Goal: Obtain resource: Download file/media

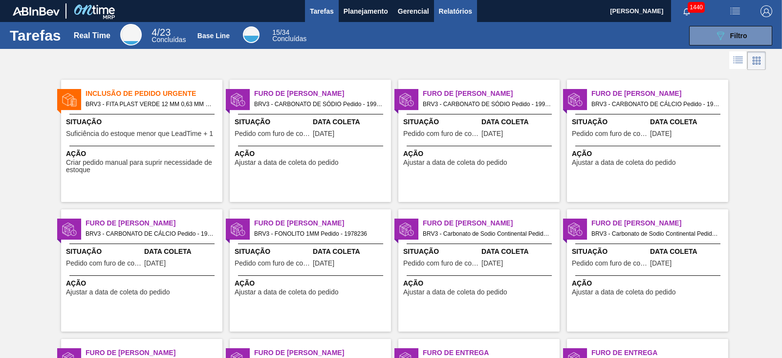
click at [446, 14] on span "Relatórios" at bounding box center [455, 11] width 33 height 12
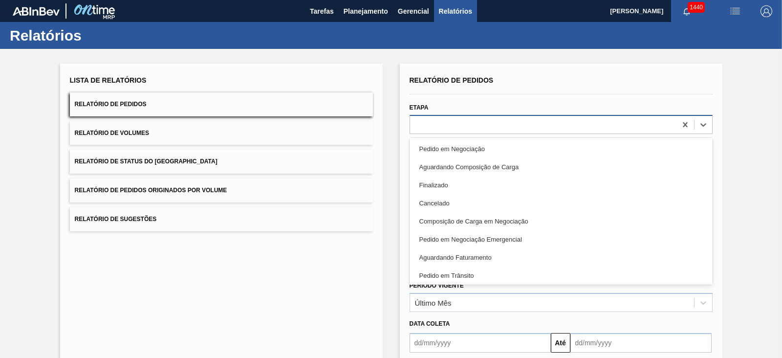
click at [619, 123] on div at bounding box center [543, 124] width 266 height 14
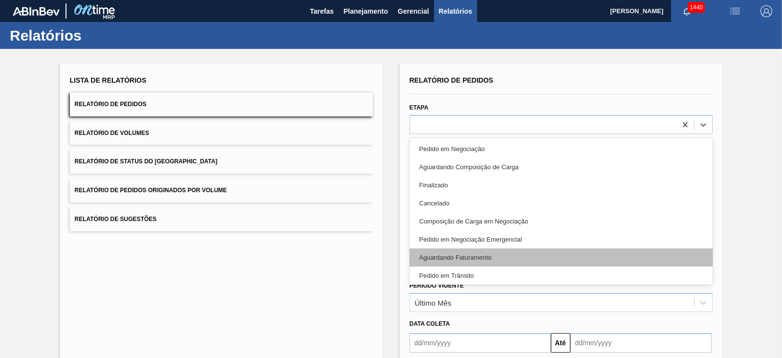
click at [478, 255] on div "Aguardando Faturamento" at bounding box center [560, 257] width 303 height 18
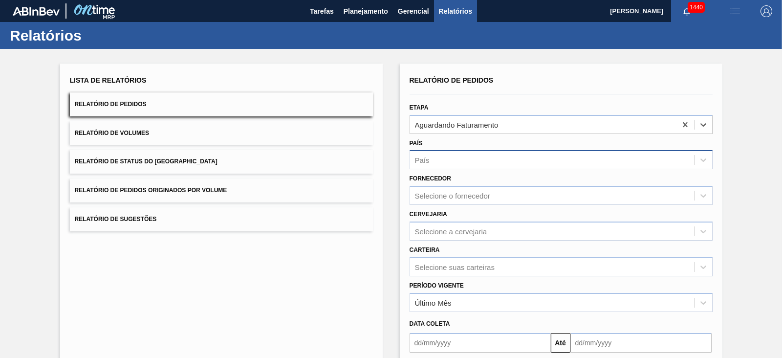
click at [511, 158] on div "País" at bounding box center [552, 160] width 284 height 14
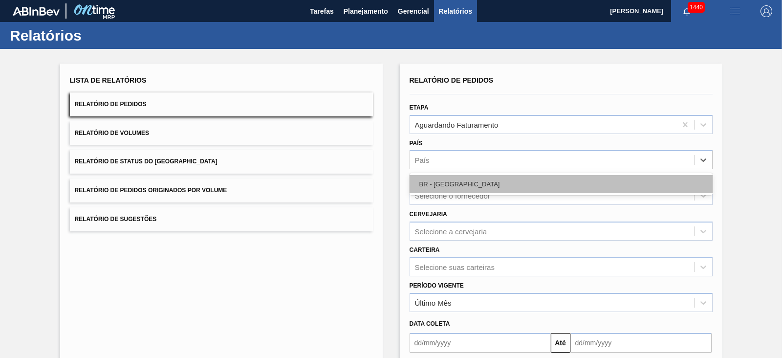
click at [435, 188] on div "BR - [GEOGRAPHIC_DATA]" at bounding box center [560, 184] width 303 height 18
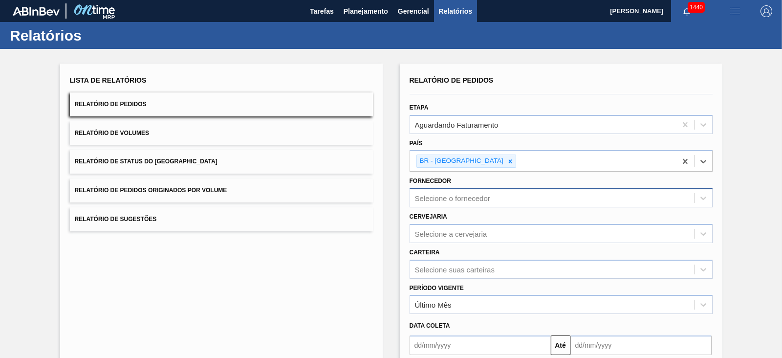
click at [479, 203] on div "Selecione o fornecedor" at bounding box center [552, 198] width 284 height 14
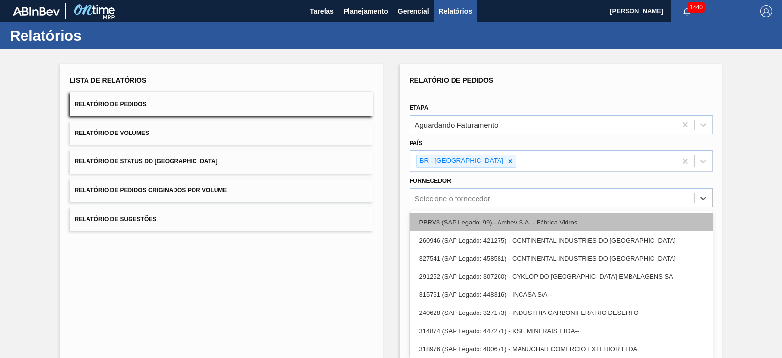
click at [458, 220] on div "PBRV3 (SAP Legado: 99) - Ambev S.A. - Fábrica Vidros" at bounding box center [560, 222] width 303 height 18
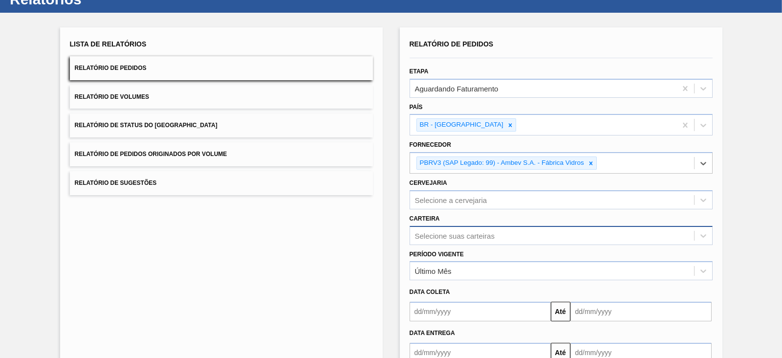
scroll to position [61, 0]
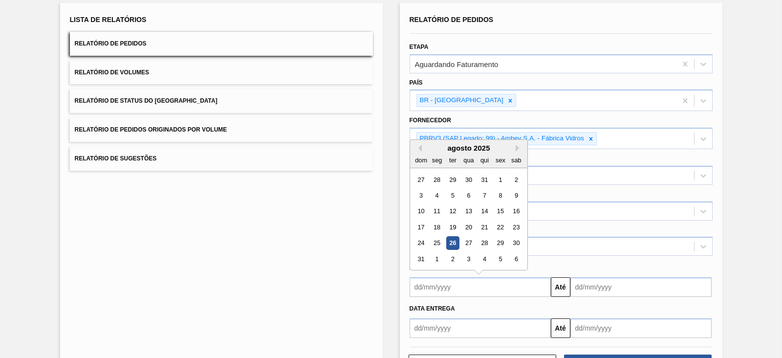
click at [483, 281] on input "text" at bounding box center [479, 287] width 141 height 20
click at [450, 241] on div "26" at bounding box center [452, 242] width 13 height 13
type input "[DATE]"
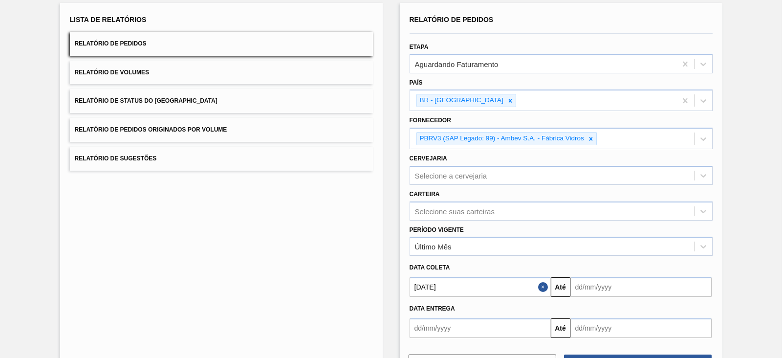
click at [627, 280] on input "text" at bounding box center [640, 287] width 141 height 20
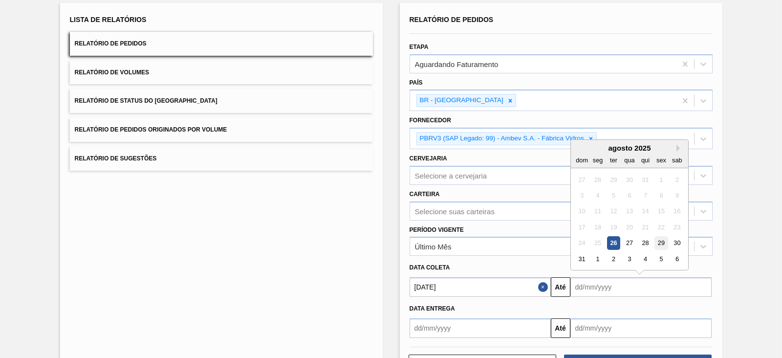
click at [659, 243] on div "29" at bounding box center [660, 242] width 13 height 13
type input "[DATE]"
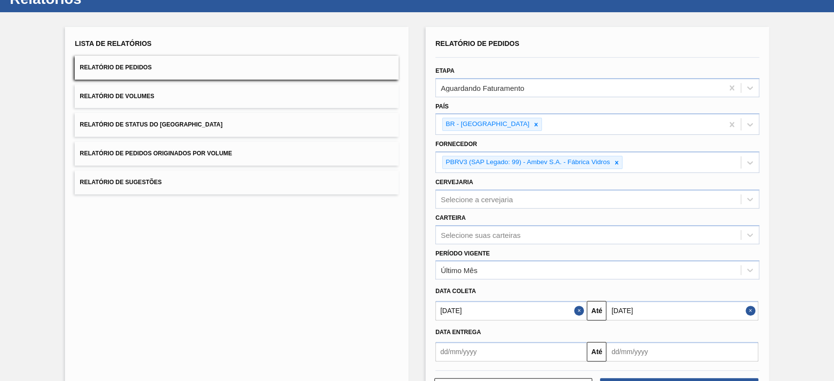
scroll to position [74, 0]
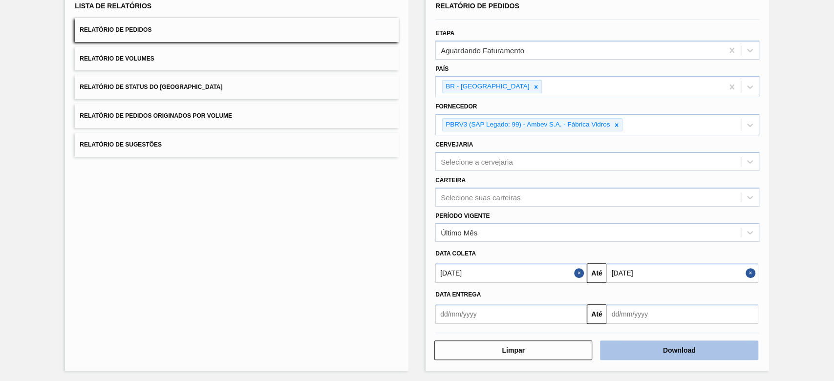
click at [681, 342] on button "Download" at bounding box center [679, 351] width 158 height 20
